Goal: Find specific page/section: Find specific page/section

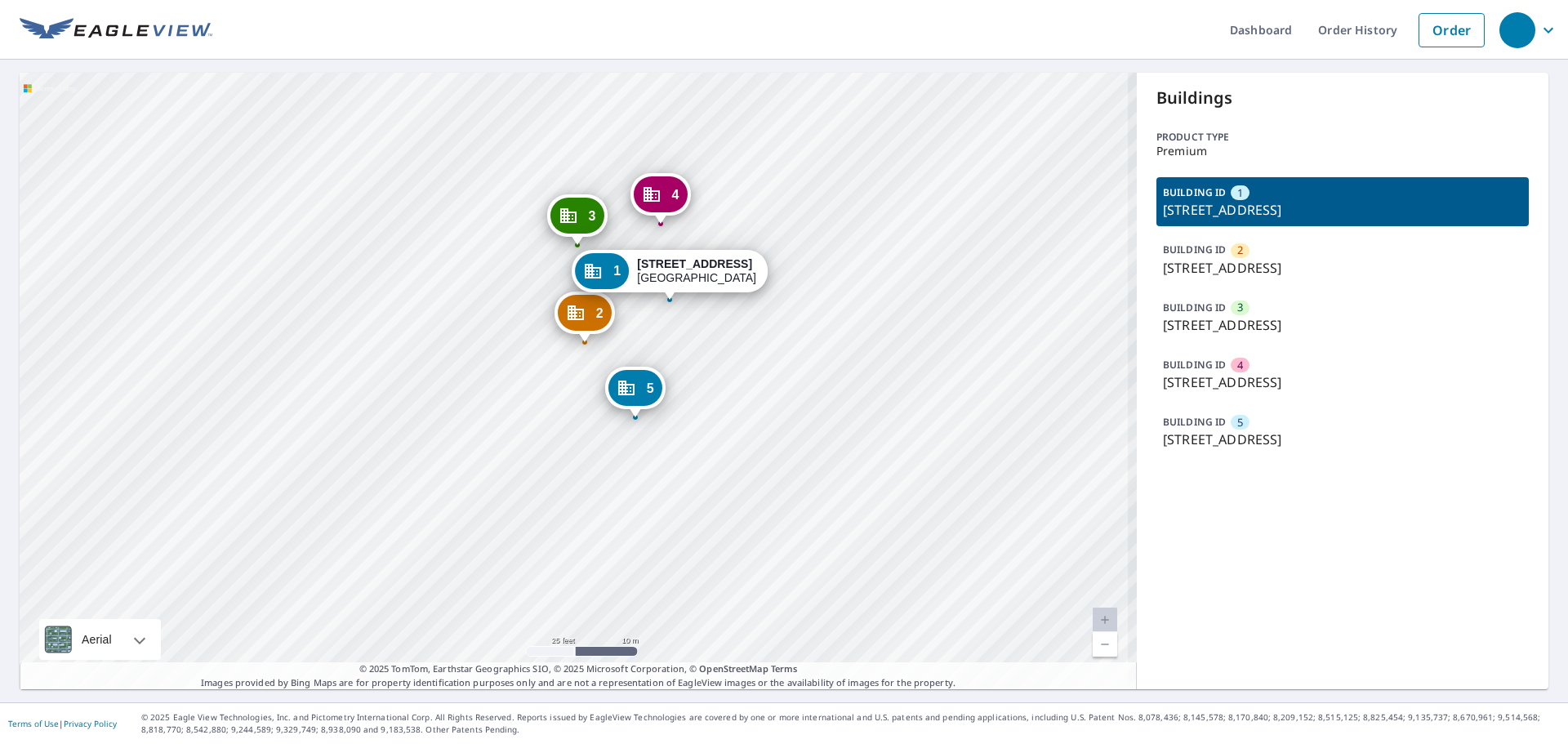
click at [640, 412] on div "2 [STREET_ADDRESS] 3 [STREET_ADDRESS] 4 [STREET_ADDRESS] 5 [STREET_ADDRESS] 1 […" at bounding box center [578, 380] width 1118 height 616
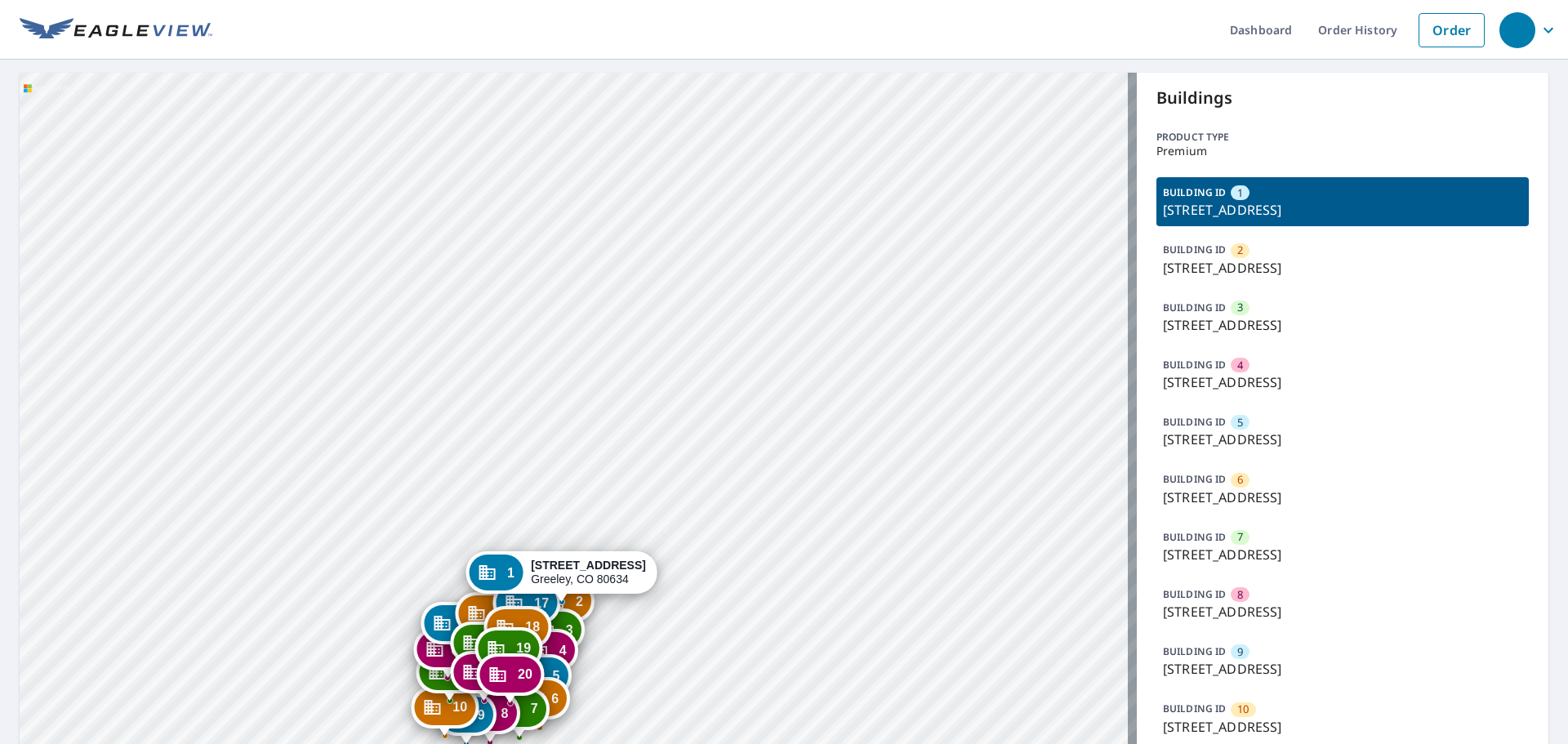
drag, startPoint x: 738, startPoint y: 396, endPoint x: 715, endPoint y: 180, distance: 217.2
click at [725, 176] on div "2 3950 W 12th St Greeley, CO 80634 3 3950 W 12th St Greeley, CO 80634 4 3950 W …" at bounding box center [578, 701] width 1118 height 1256
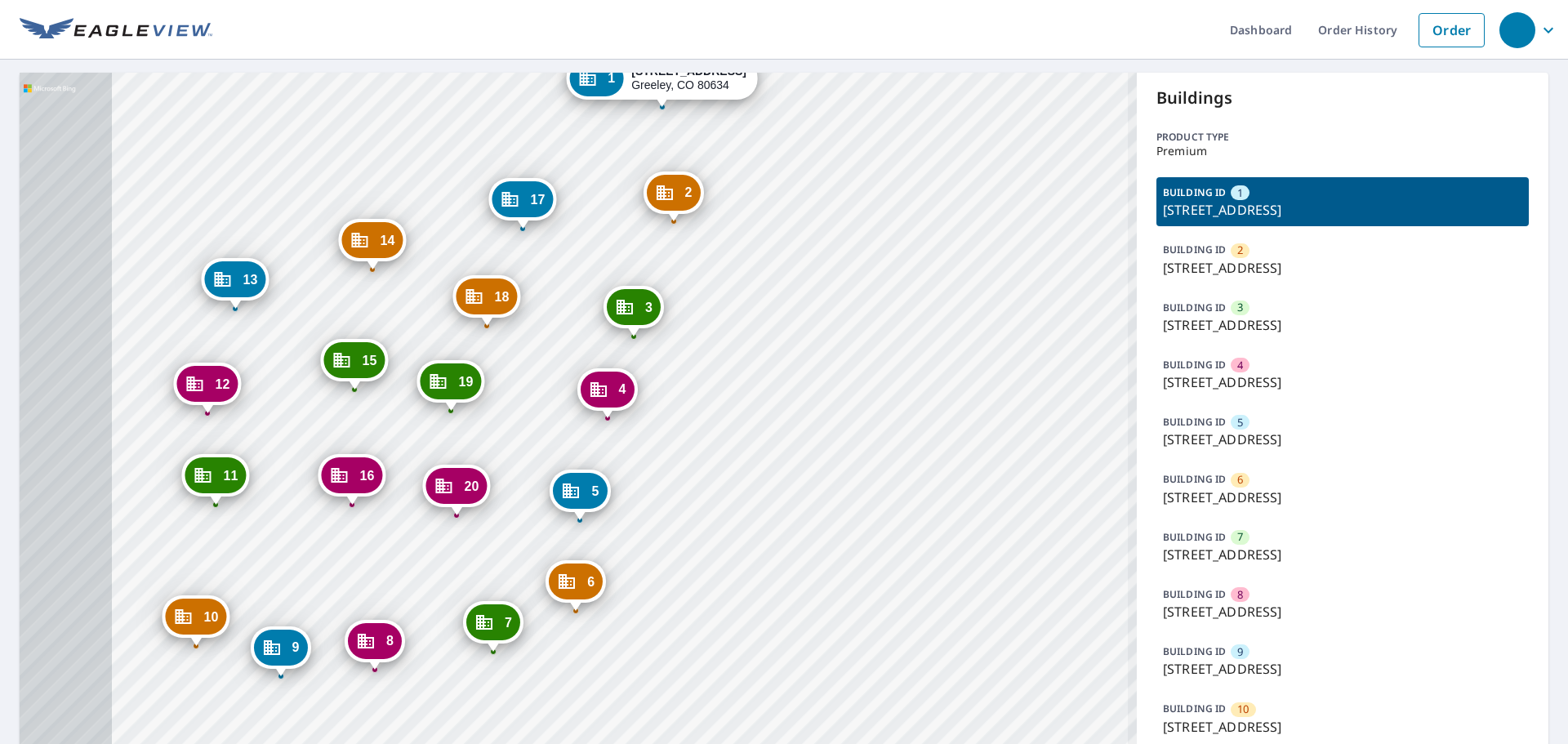
drag, startPoint x: 536, startPoint y: 465, endPoint x: 832, endPoint y: 438, distance: 297.2
click at [832, 438] on div "2 3950 W 12th St Greeley, CO 80634 3 3950 W 12th St Greeley, CO 80634 4 3950 W …" at bounding box center [578, 701] width 1118 height 1256
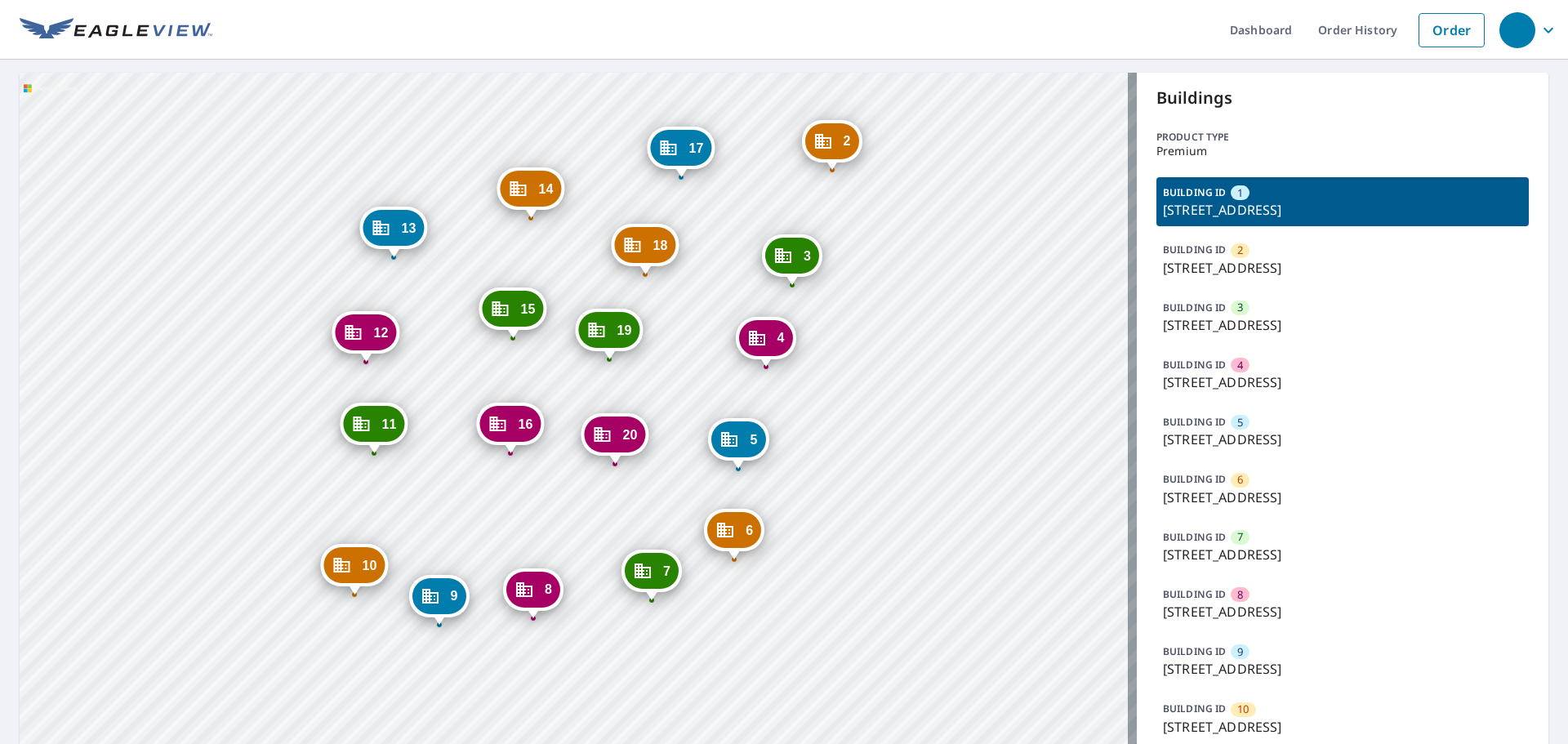
drag, startPoint x: 759, startPoint y: 493, endPoint x: 657, endPoint y: 470, distance: 104.6
click at [917, 439] on div "2 3950 W 12th St Greeley, CO 80634 3 3950 W 12th St Greeley, CO 80634 4 3950 W …" at bounding box center [578, 701] width 1118 height 1256
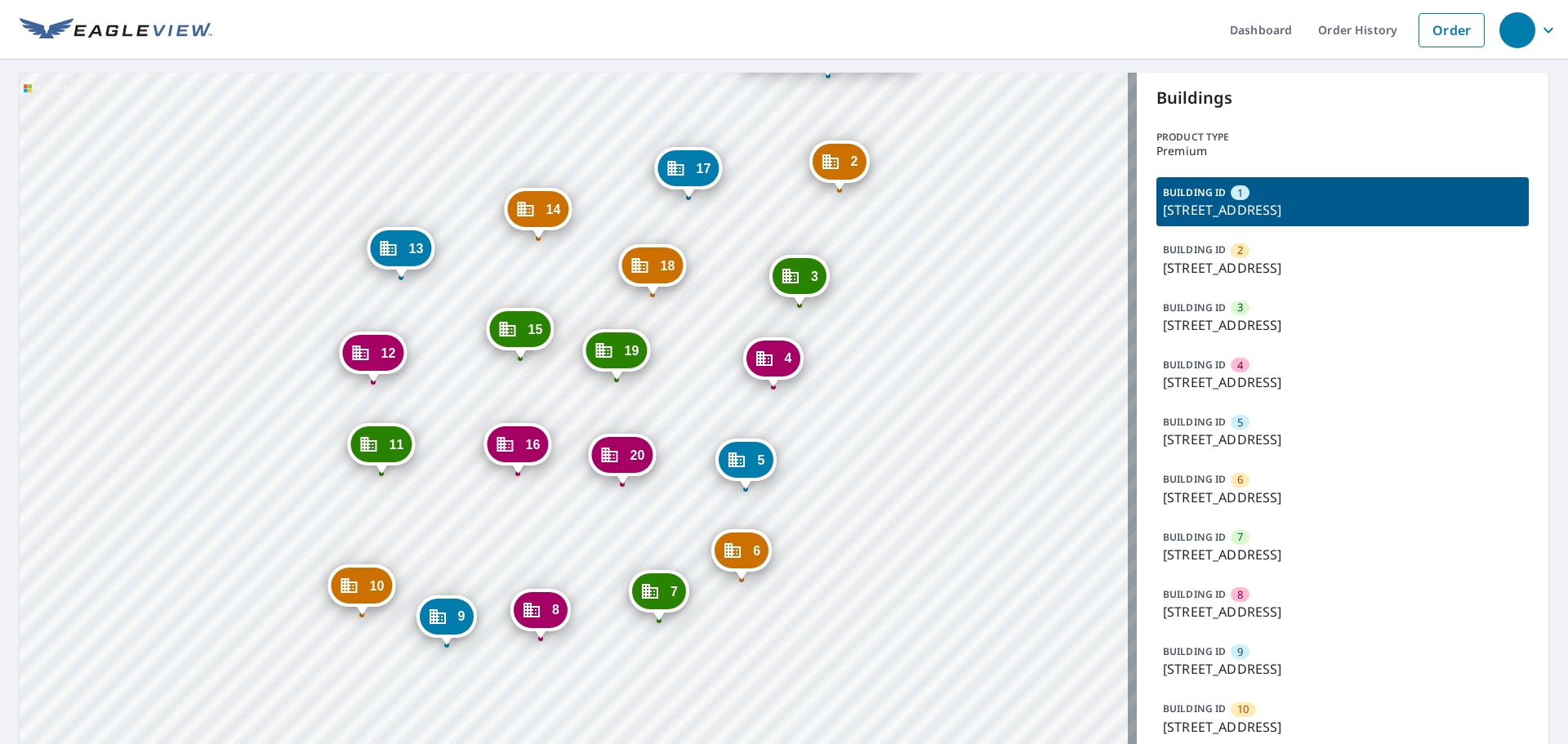
drag, startPoint x: 247, startPoint y: 419, endPoint x: 255, endPoint y: 441, distance: 23.4
click at [255, 441] on div "2 3950 W 12th St Greeley, CO 80634 3 3950 W 12th St Greeley, CO 80634 4 3950 W …" at bounding box center [578, 701] width 1118 height 1256
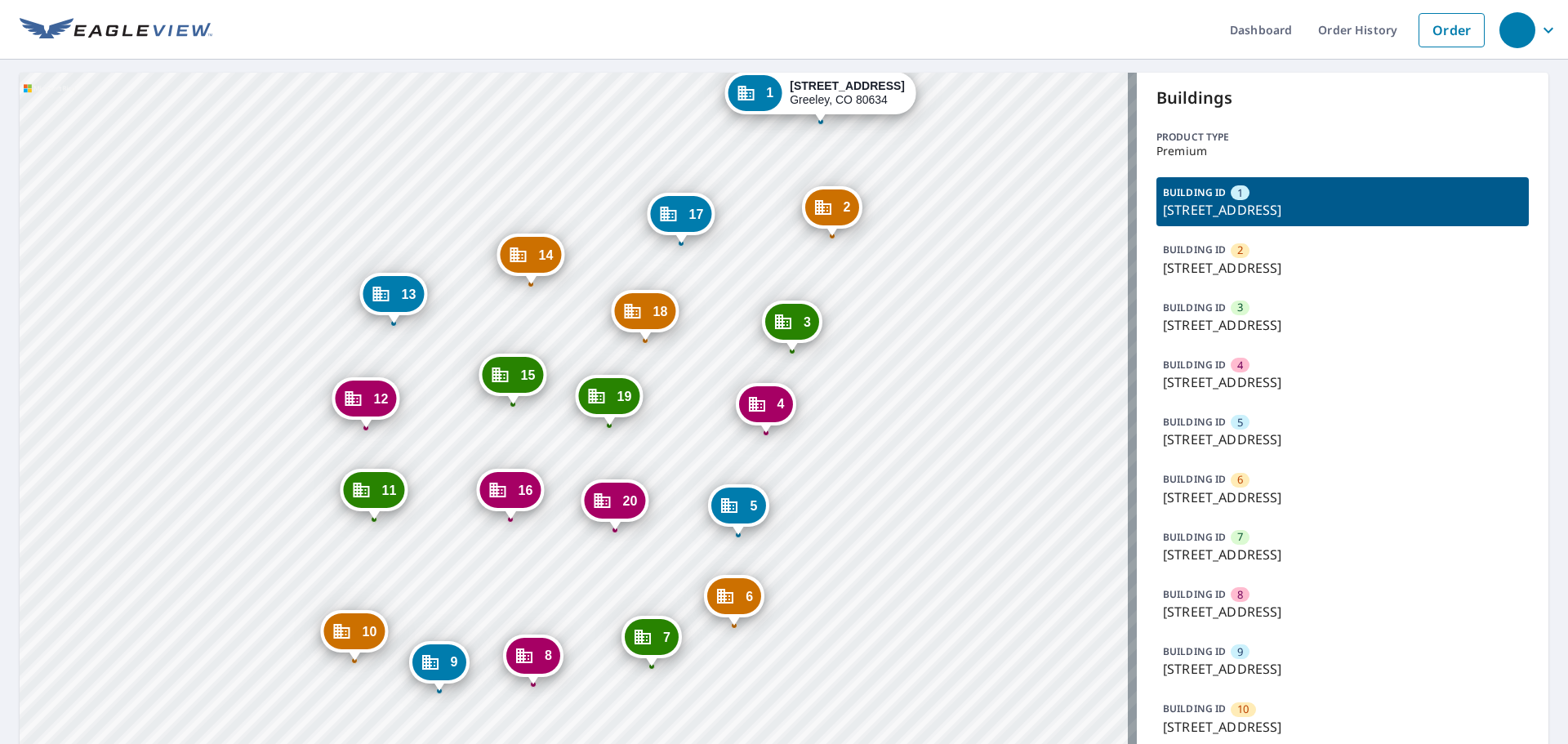
drag, startPoint x: 914, startPoint y: 401, endPoint x: 906, endPoint y: 447, distance: 46.7
click at [906, 447] on div "2 3950 W 12th St Greeley, CO 80634 3 3950 W 12th St Greeley, CO 80634 4 3950 W …" at bounding box center [578, 701] width 1118 height 1256
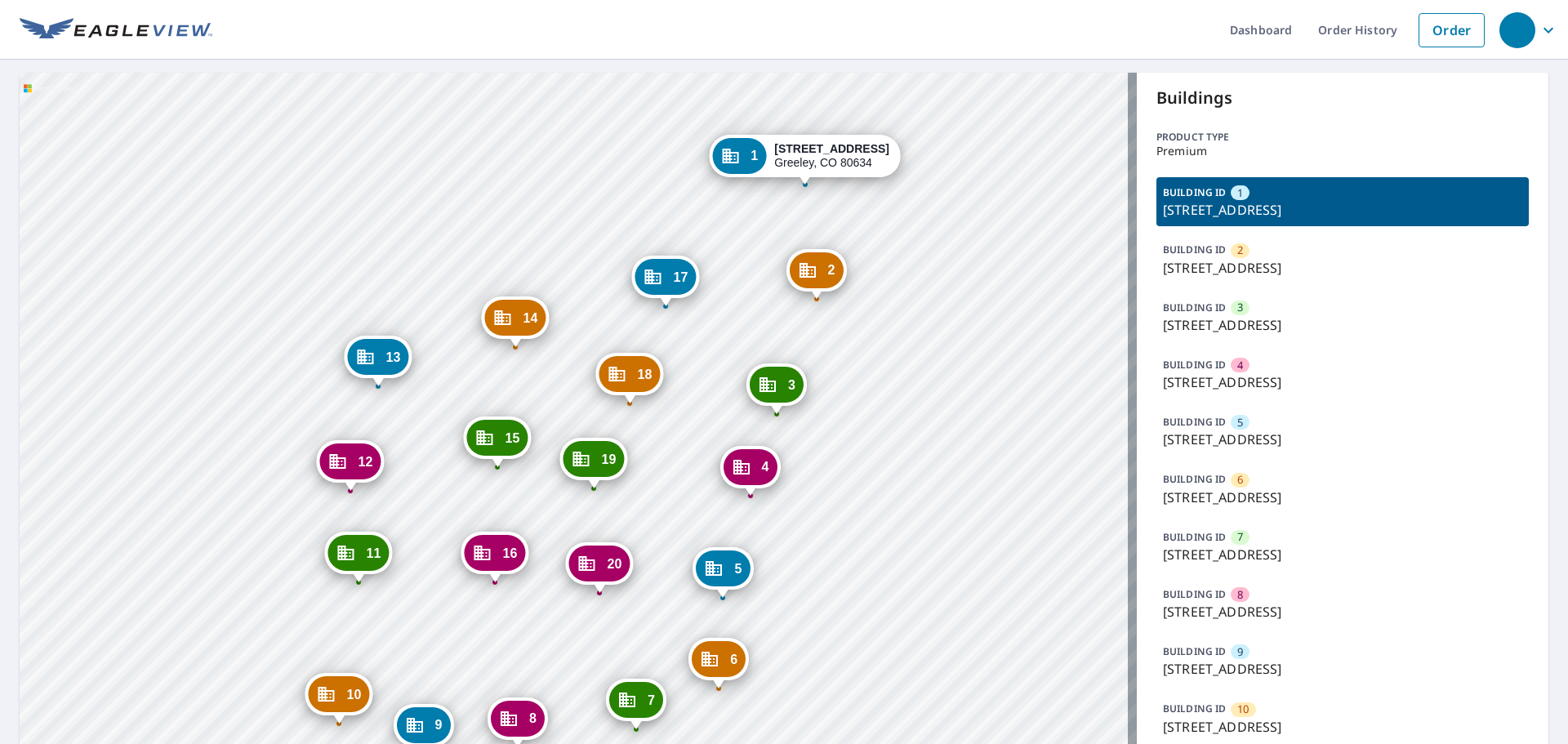
click at [890, 457] on div "2 3950 W 12th St Greeley, CO 80634 3 3950 W 12th St Greeley, CO 80634 4 3950 W …" at bounding box center [578, 701] width 1118 height 1256
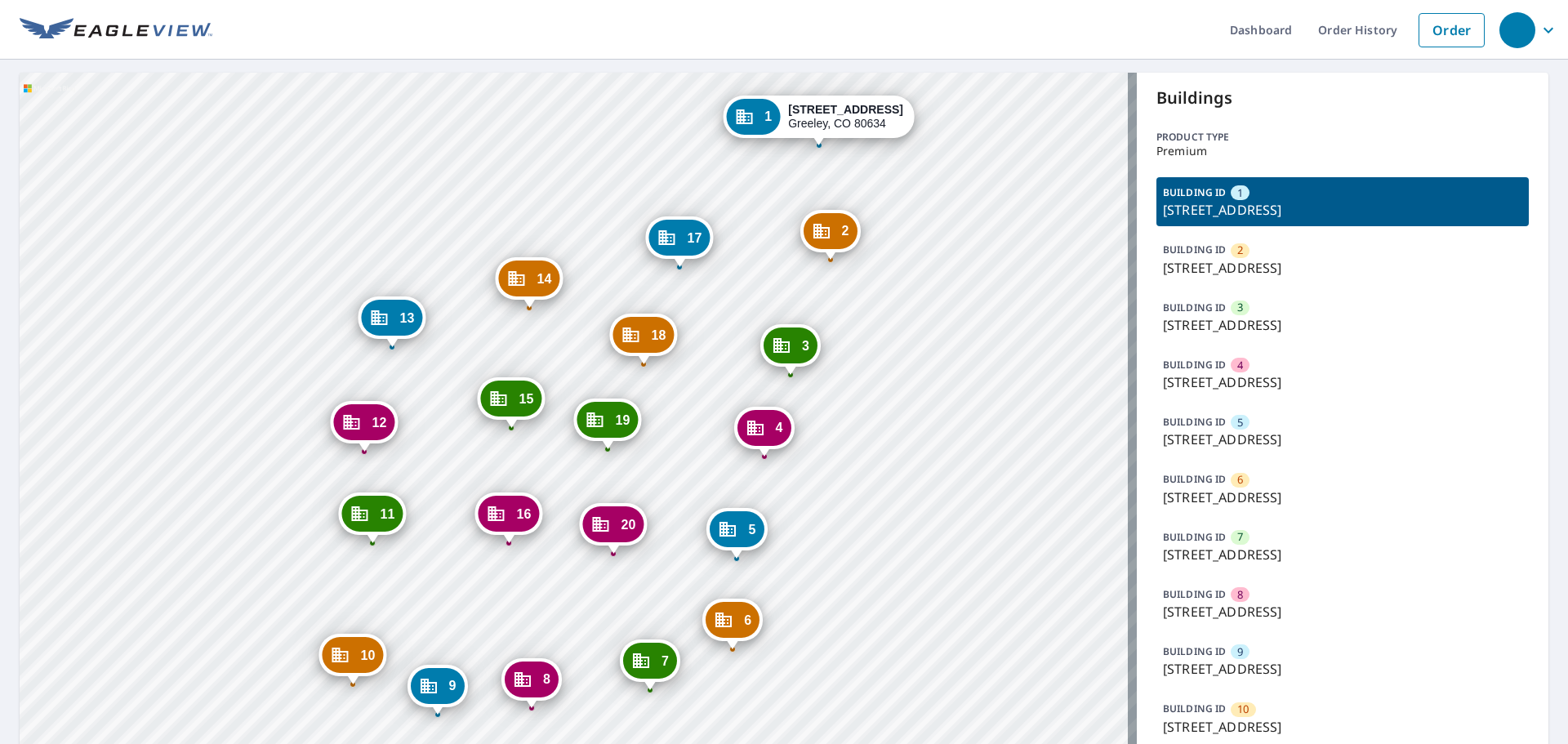
drag, startPoint x: 900, startPoint y: 406, endPoint x: 904, endPoint y: 431, distance: 25.3
click at [917, 338] on div "2 3950 W 12th St Greeley, CO 80634 3 3950 W 12th St Greeley, CO 80634 4 3950 W …" at bounding box center [578, 701] width 1118 height 1256
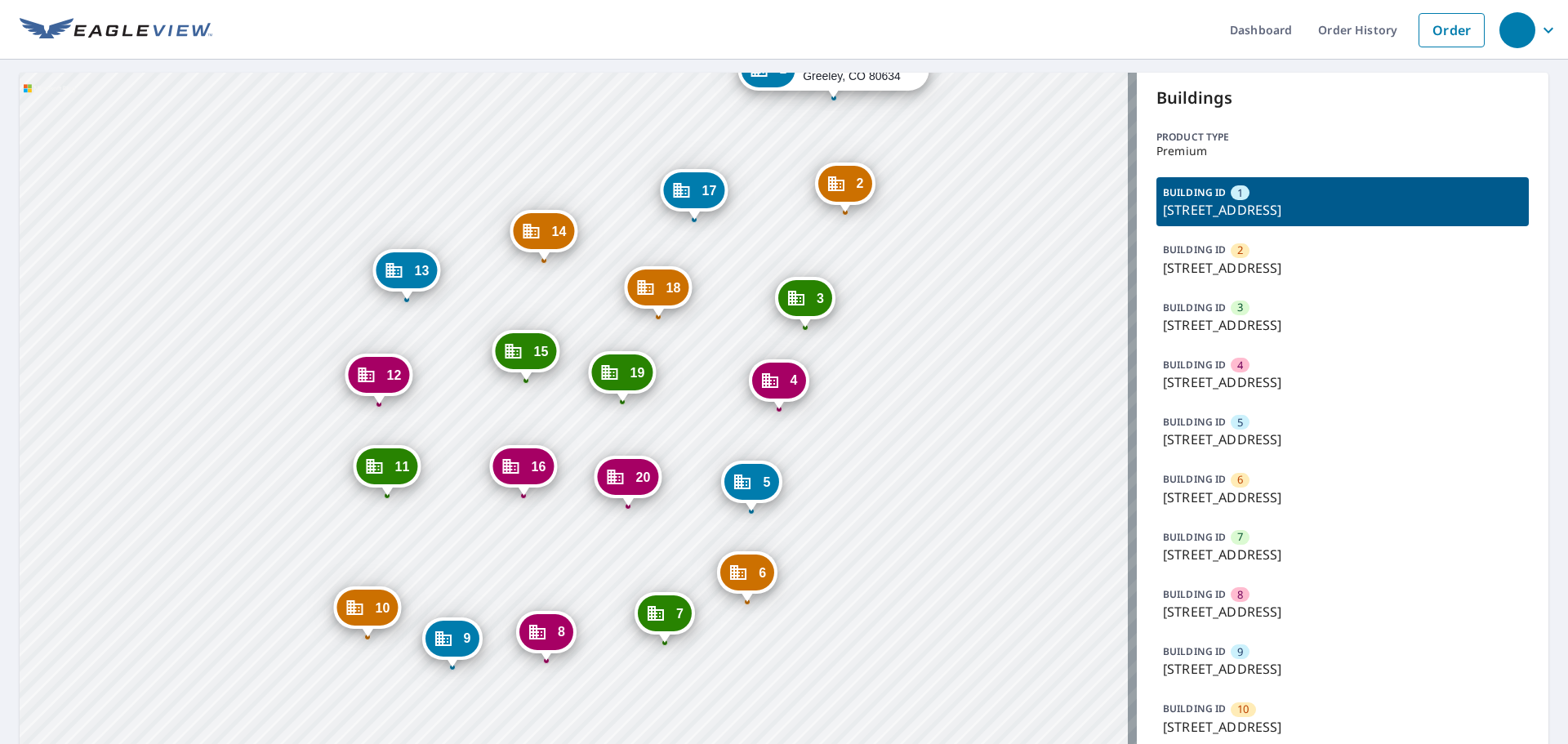
drag, startPoint x: 869, startPoint y: 522, endPoint x: 882, endPoint y: 501, distance: 24.7
click at [882, 501] on div "2 3950 W 12th St Greeley, CO 80634 3 3950 W 12th St Greeley, CO 80634 4 3950 W …" at bounding box center [578, 701] width 1118 height 1256
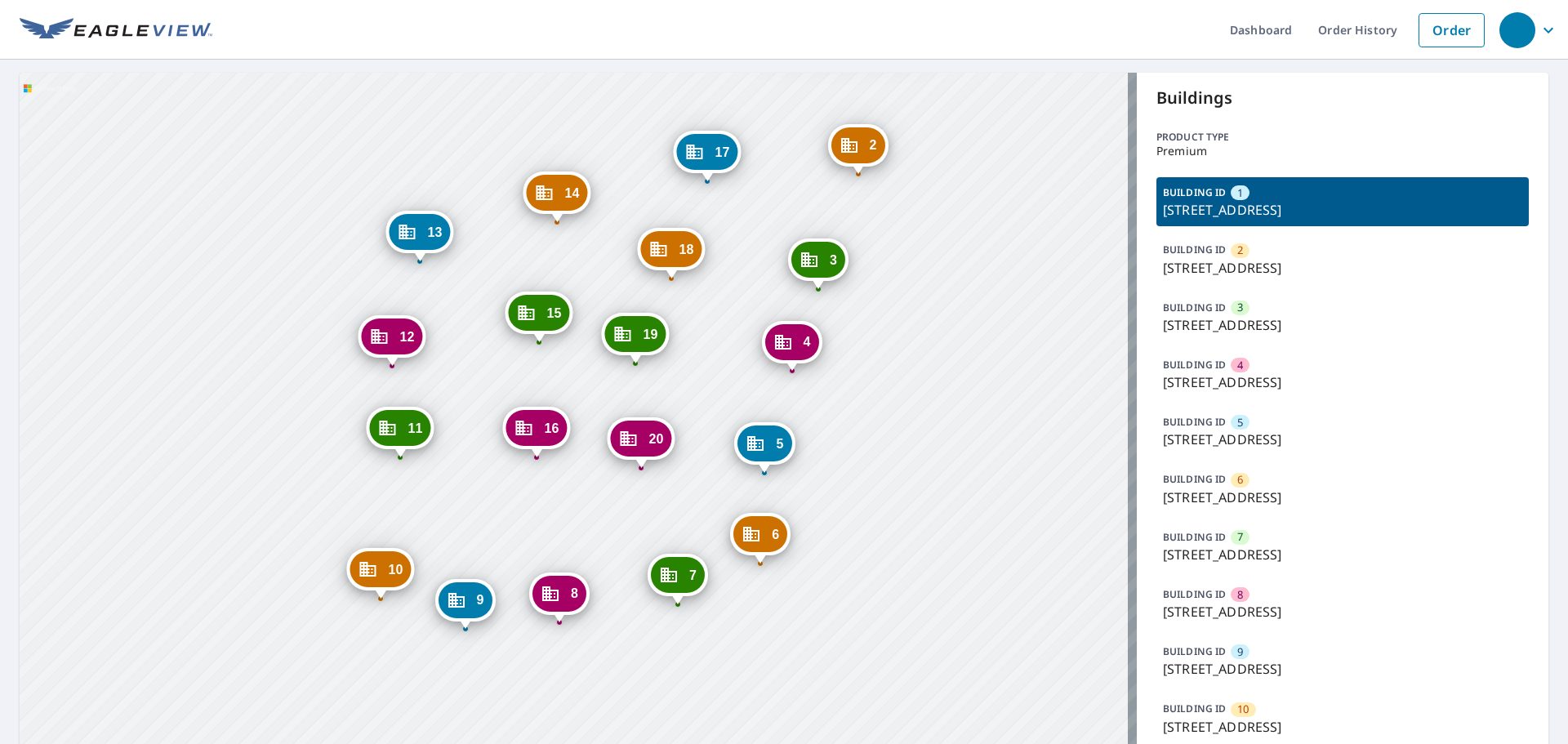
click at [948, 535] on div "2 3950 W 12th St Greeley, CO 80634 3 3950 W 12th St Greeley, CO 80634 4 3950 W …" at bounding box center [578, 701] width 1118 height 1256
